Goal: Task Accomplishment & Management: Complete application form

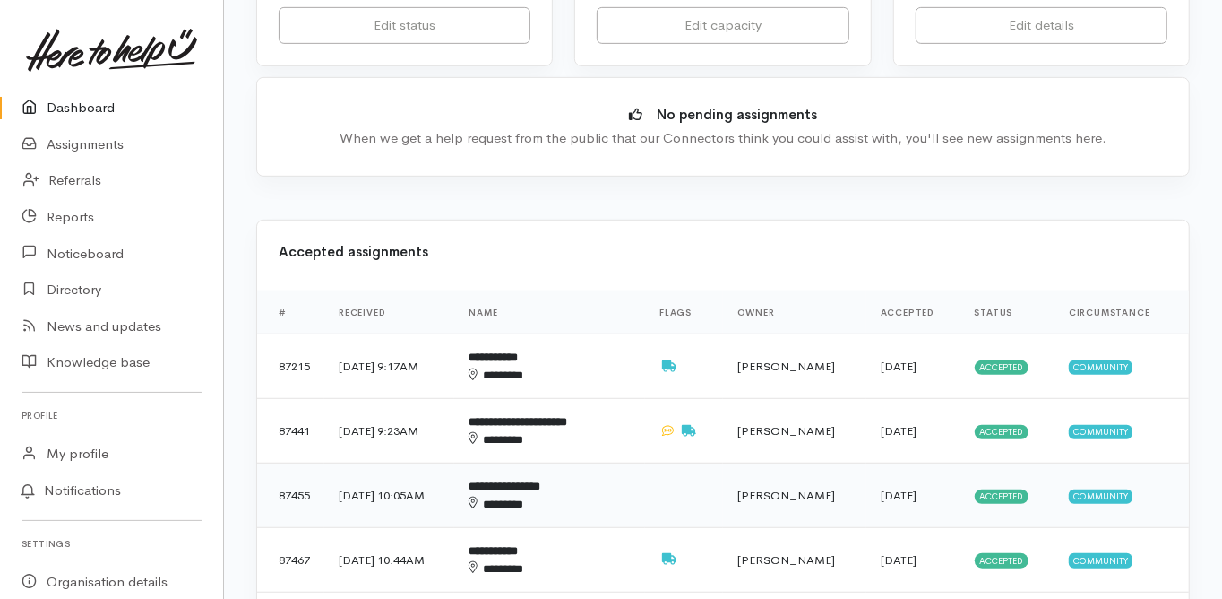
scroll to position [573, 0]
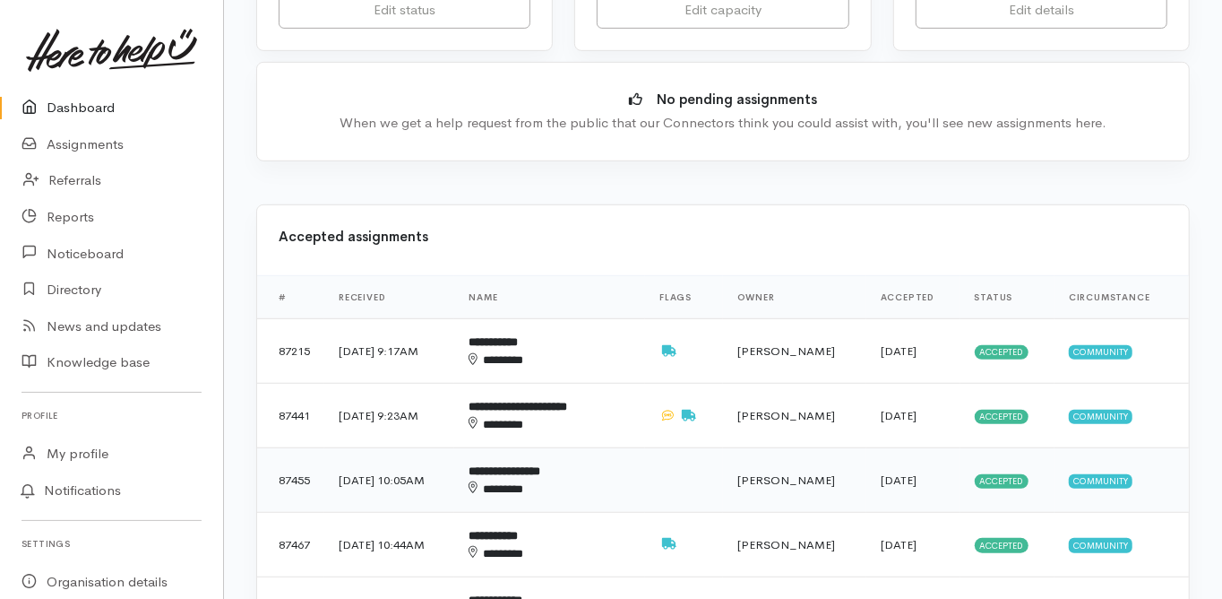
click at [540, 465] on b "**********" at bounding box center [505, 471] width 72 height 12
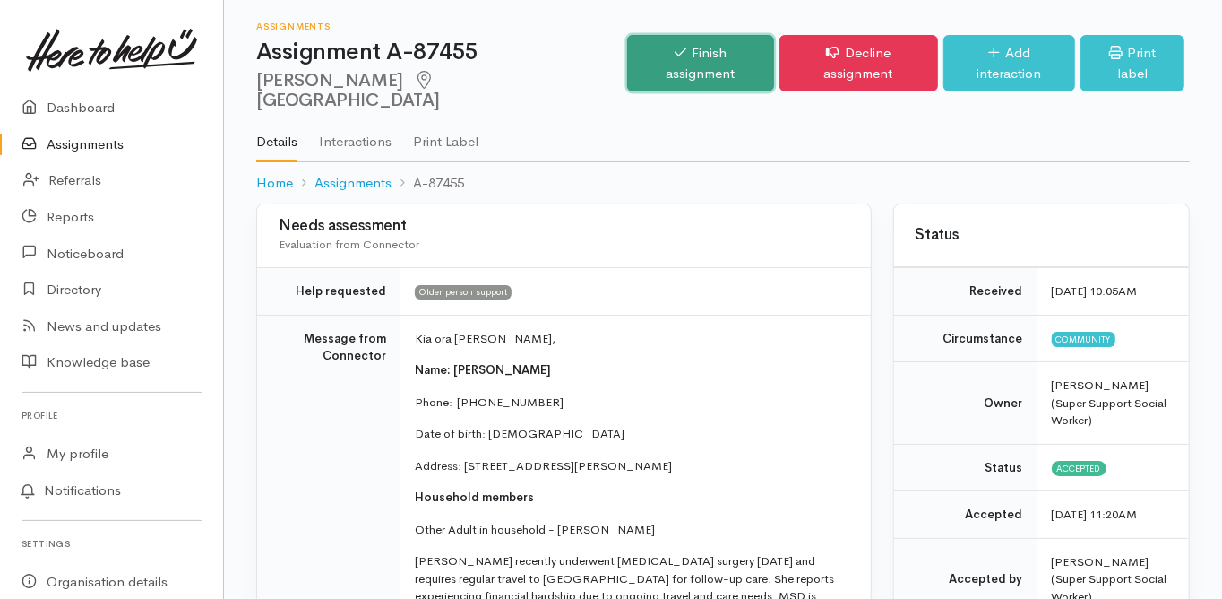
click at [687, 51] on link "Finish assignment" at bounding box center [700, 63] width 146 height 56
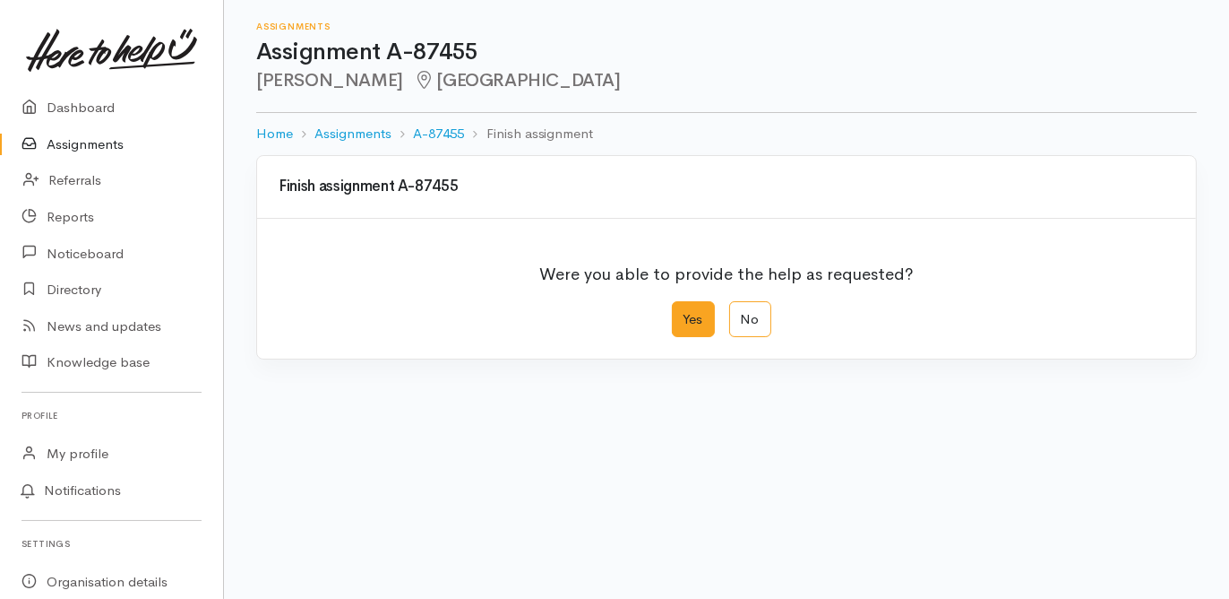
click at [686, 323] on label "Yes" at bounding box center [693, 319] width 43 height 37
click at [684, 313] on input "Yes" at bounding box center [678, 307] width 12 height 12
radio input "true"
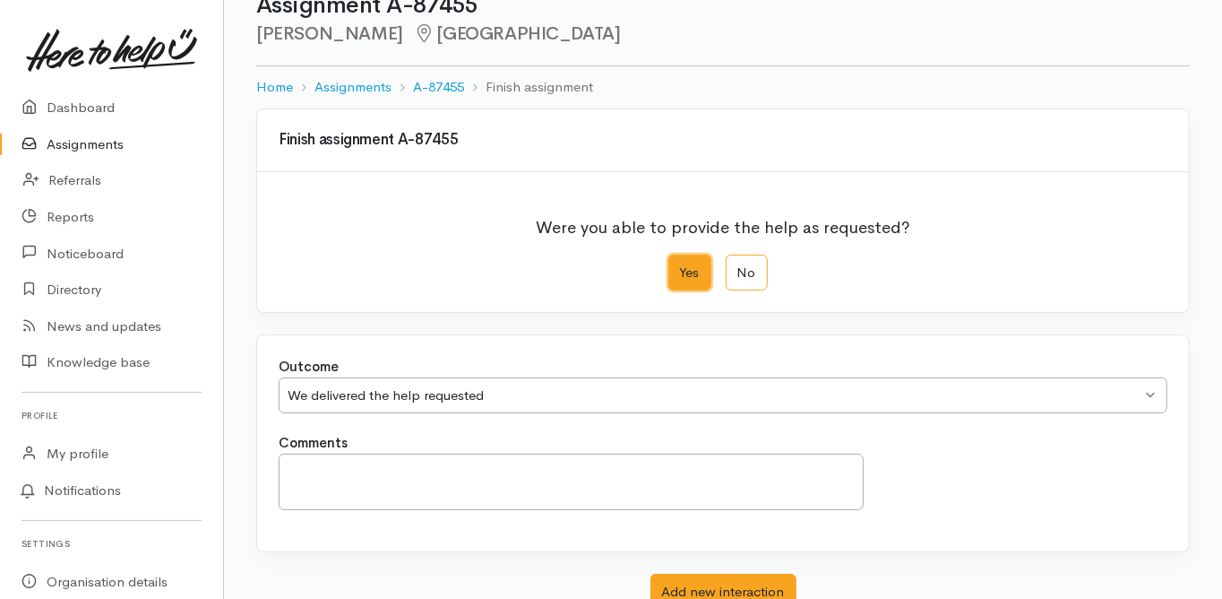
scroll to position [72, 0]
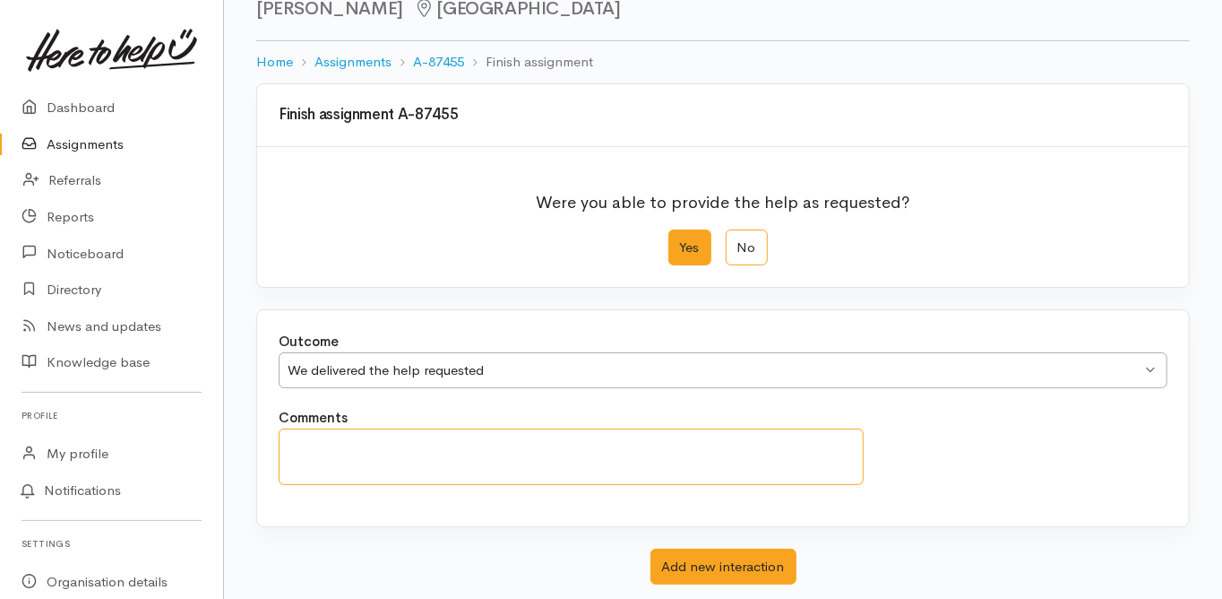
click at [302, 449] on textarea "Comments" at bounding box center [571, 456] width 585 height 56
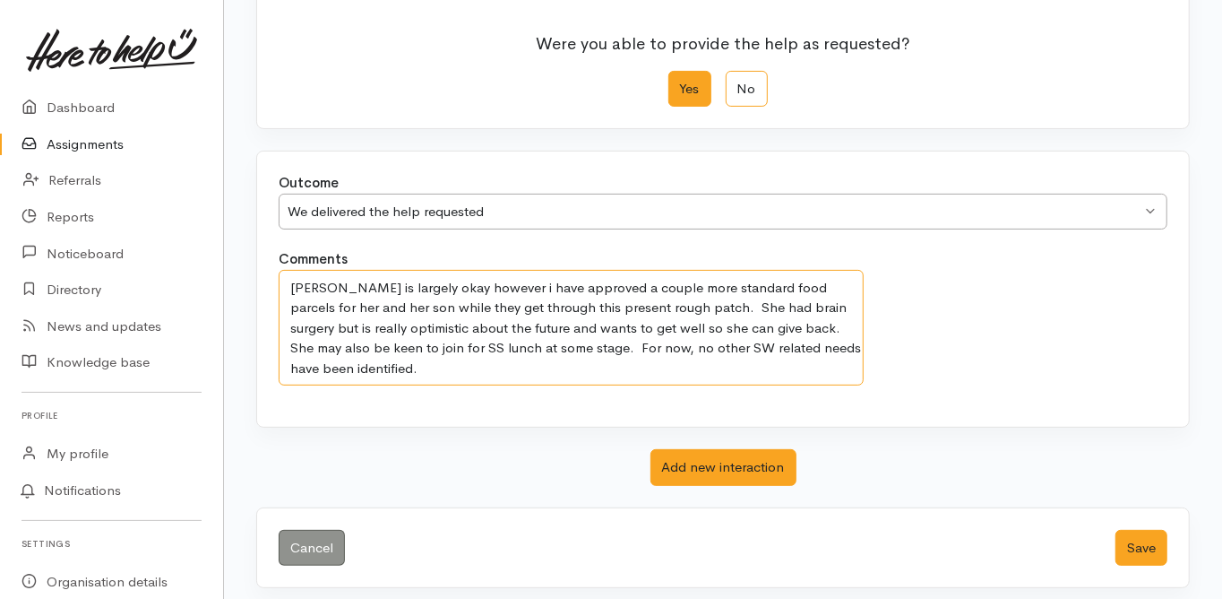
scroll to position [237, 0]
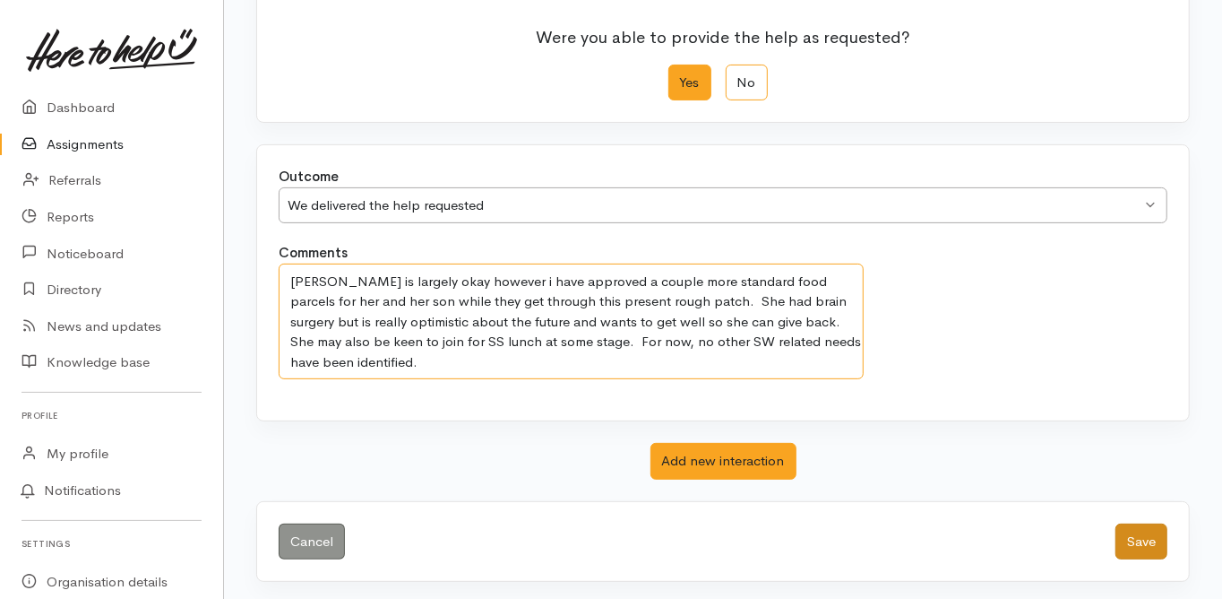
type textarea "Shirley is largely okay however i have approved a couple more standard food par…"
click at [1131, 534] on button "Save" at bounding box center [1142, 541] width 52 height 37
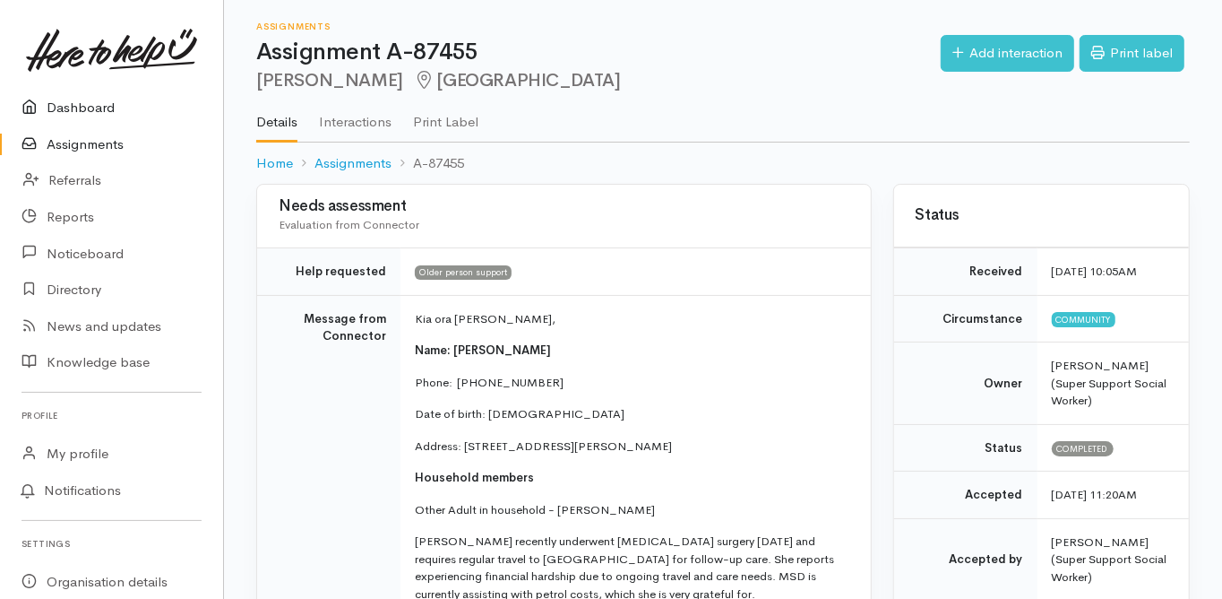
click at [90, 105] on link "Dashboard" at bounding box center [111, 108] width 223 height 37
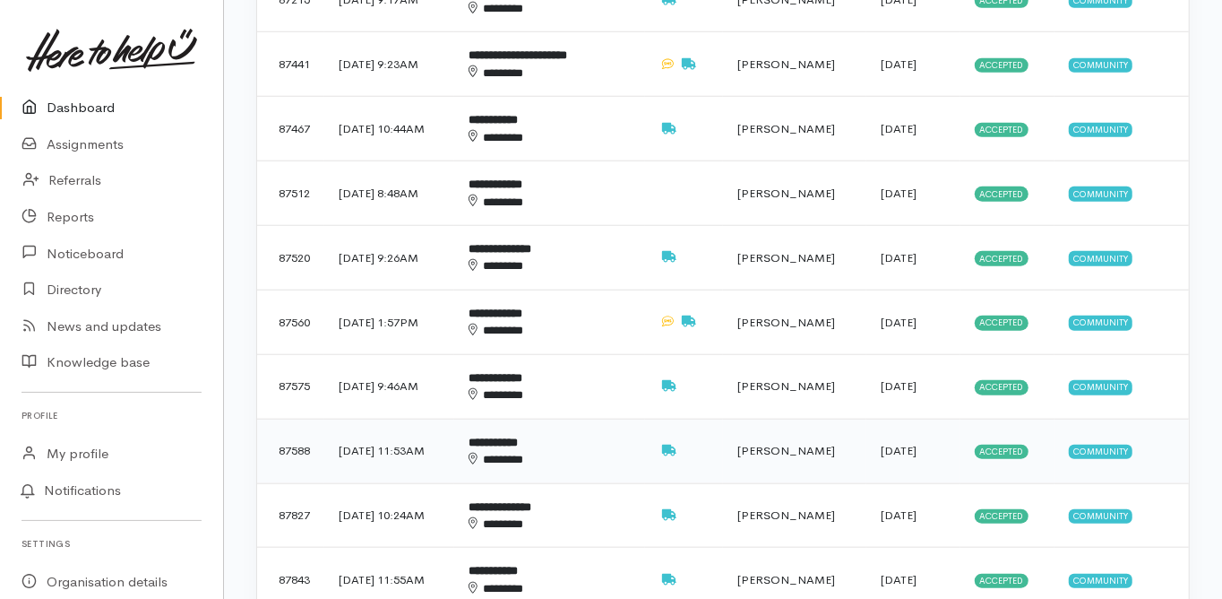
scroll to position [932, 0]
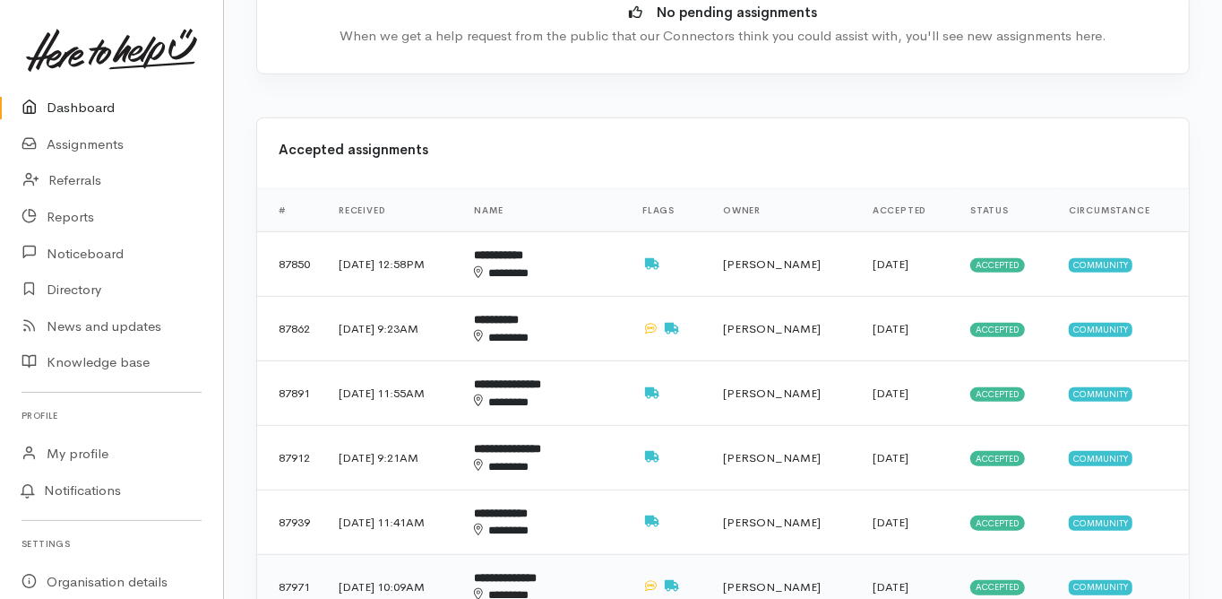
scroll to position [645, 0]
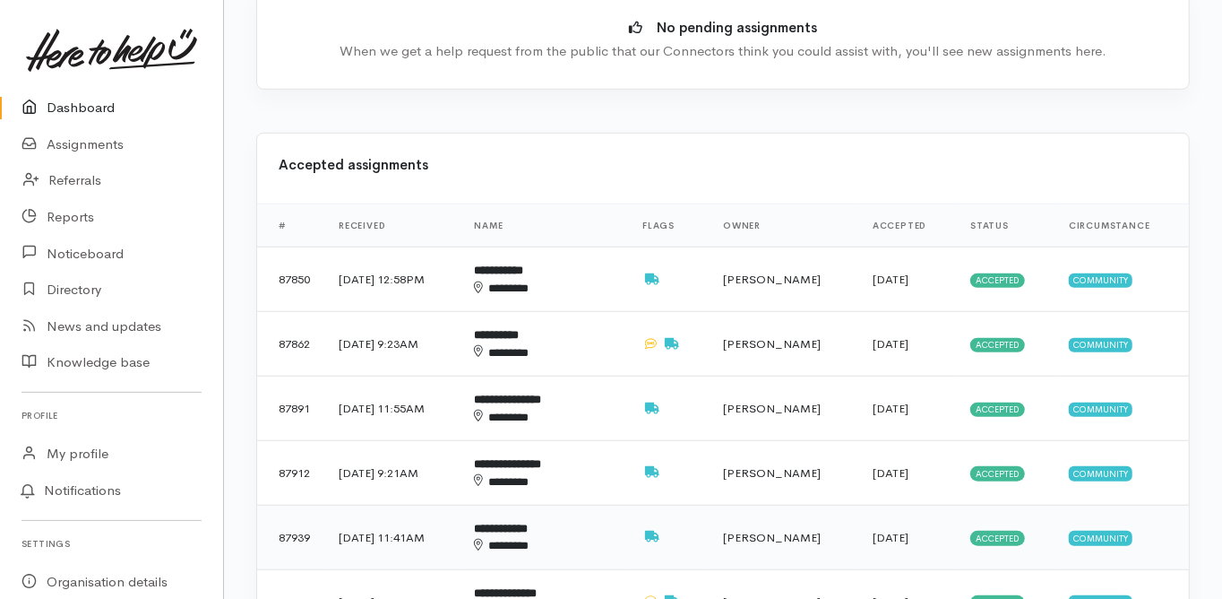
click at [551, 537] on div "********" at bounding box center [531, 545] width 114 height 17
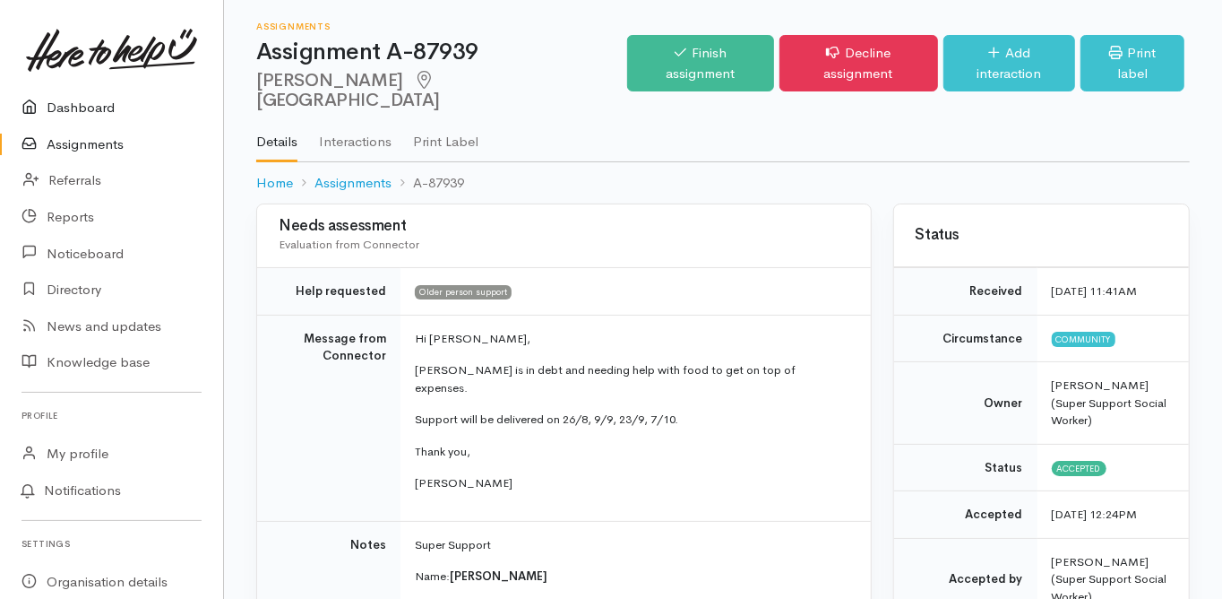
click at [87, 108] on link "Dashboard" at bounding box center [111, 108] width 223 height 37
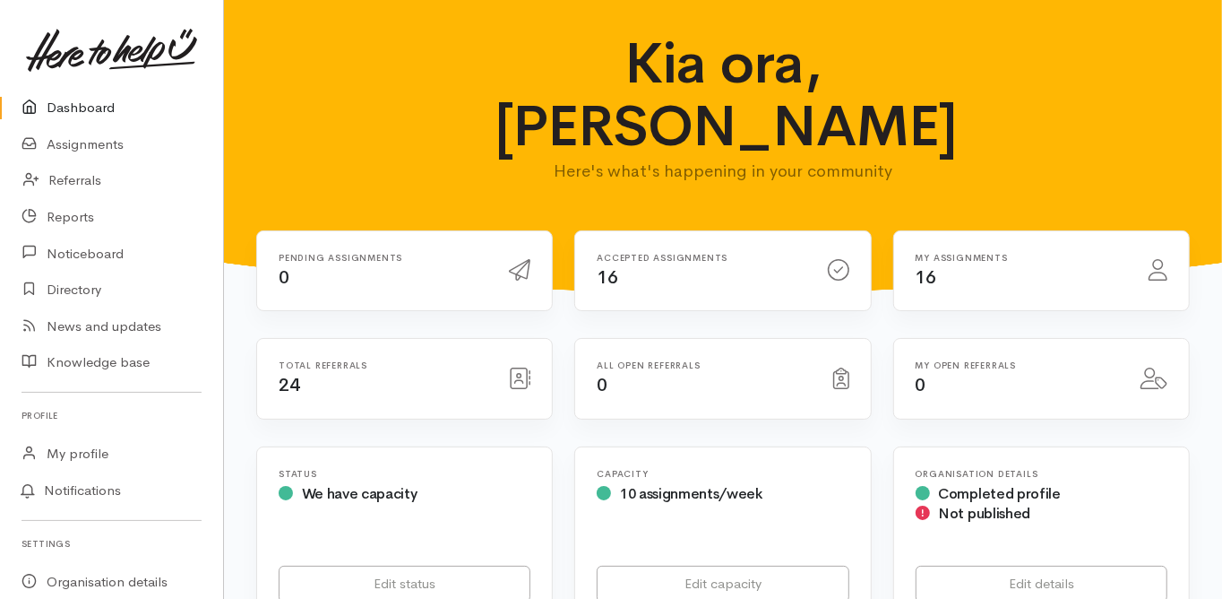
click at [88, 99] on link "Dashboard" at bounding box center [111, 108] width 223 height 37
